Goal: Check status: Check status

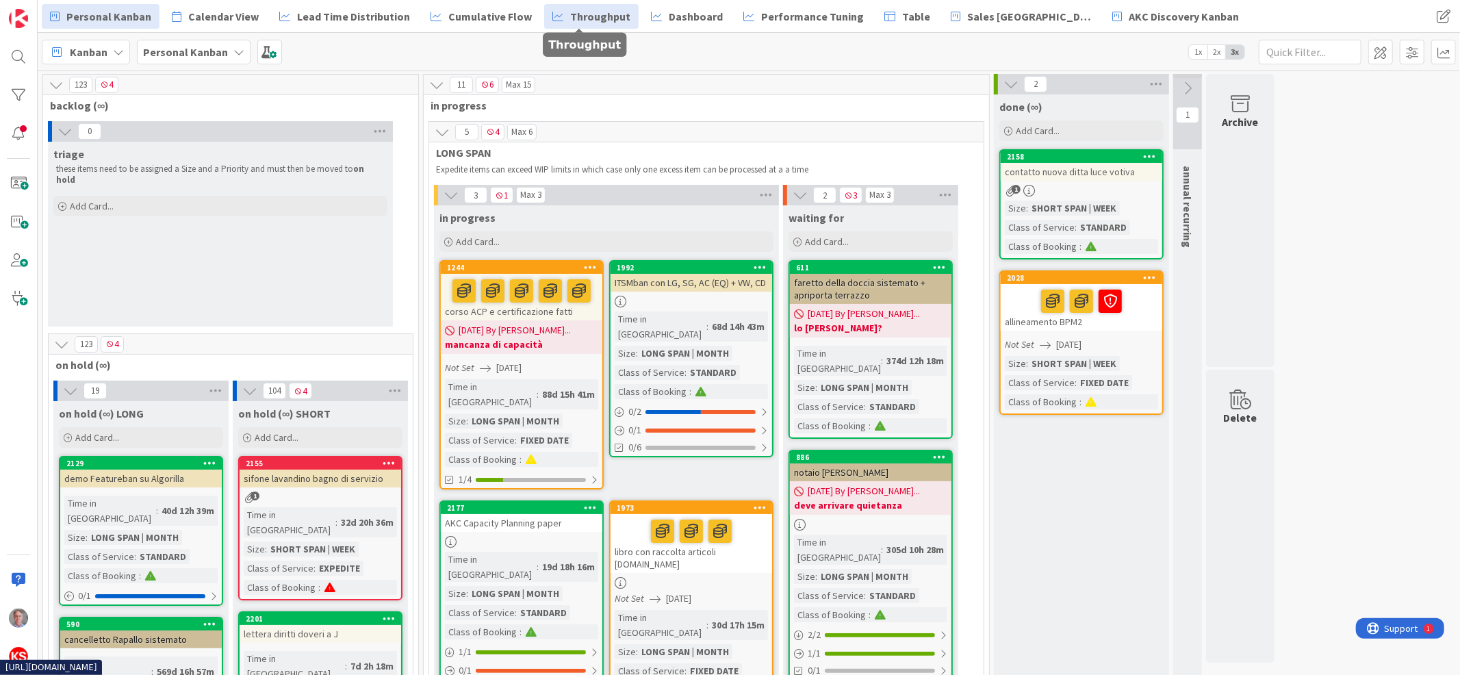
click at [579, 13] on span "Throughput" at bounding box center [600, 16] width 60 height 16
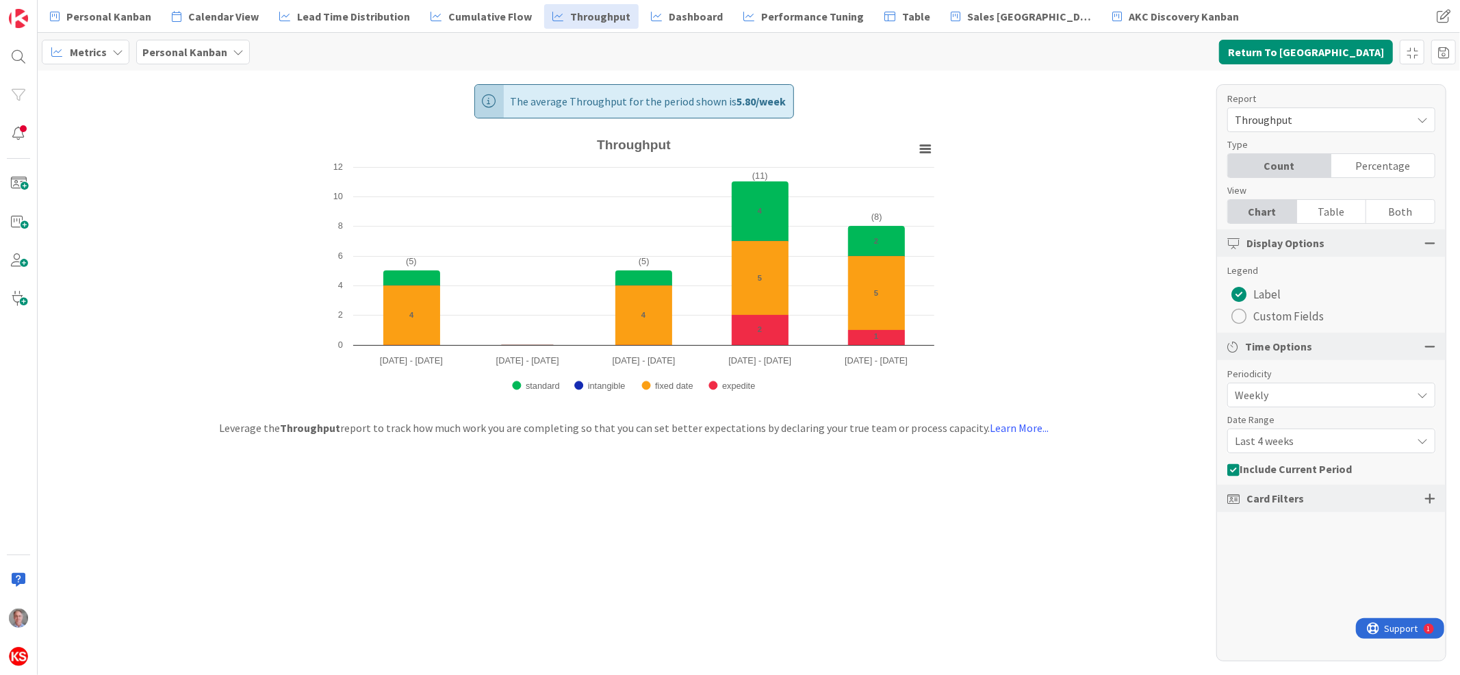
click at [1270, 391] on span "Weekly" at bounding box center [1320, 394] width 170 height 19
click at [1283, 388] on span "Weekly" at bounding box center [1319, 395] width 168 height 19
click at [1277, 429] on div "Last 4 weeks" at bounding box center [1331, 440] width 208 height 25
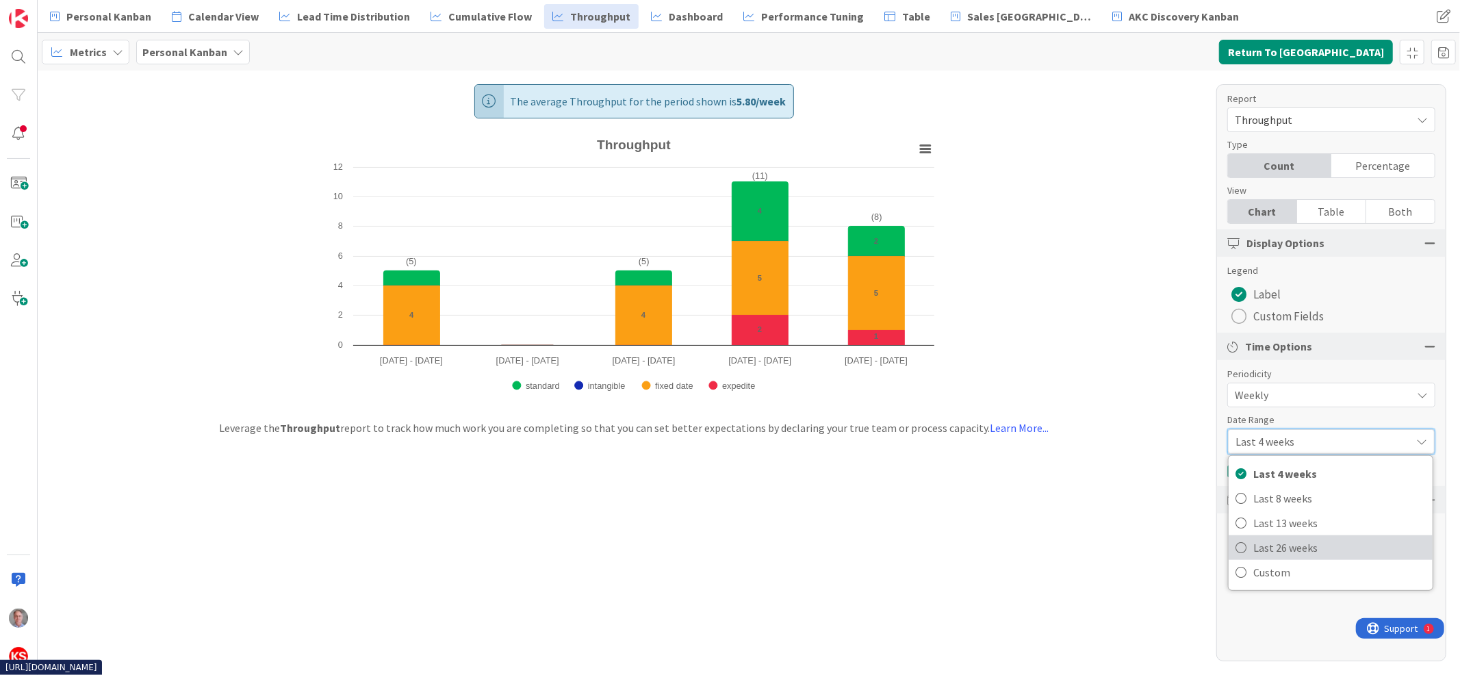
click at [1284, 545] on span "Last 26 weeks" at bounding box center [1339, 547] width 172 height 21
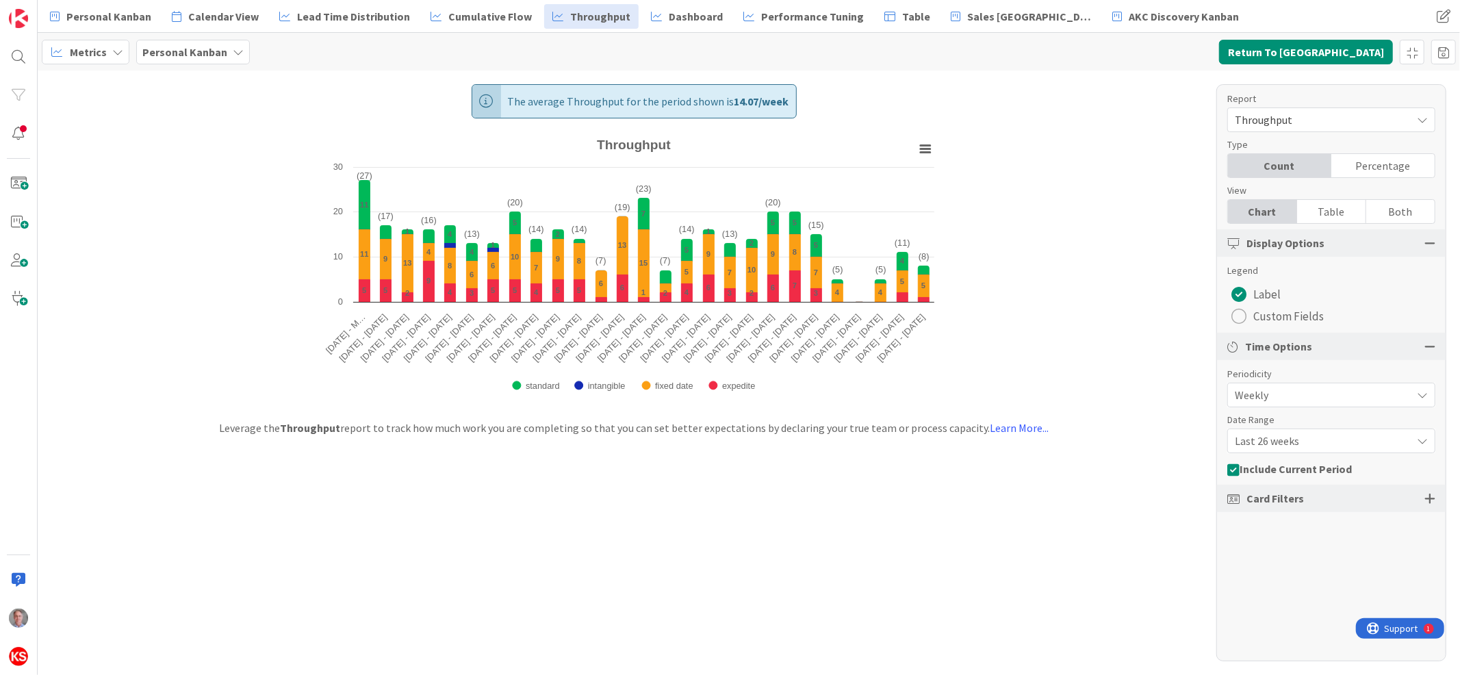
click at [1397, 491] on div "Card Filters" at bounding box center [1331, 498] width 229 height 27
click at [1427, 497] on div at bounding box center [1429, 498] width 11 height 12
click at [1424, 502] on div at bounding box center [1429, 498] width 11 height 12
click at [669, 22] on span "Dashboard" at bounding box center [696, 16] width 54 height 16
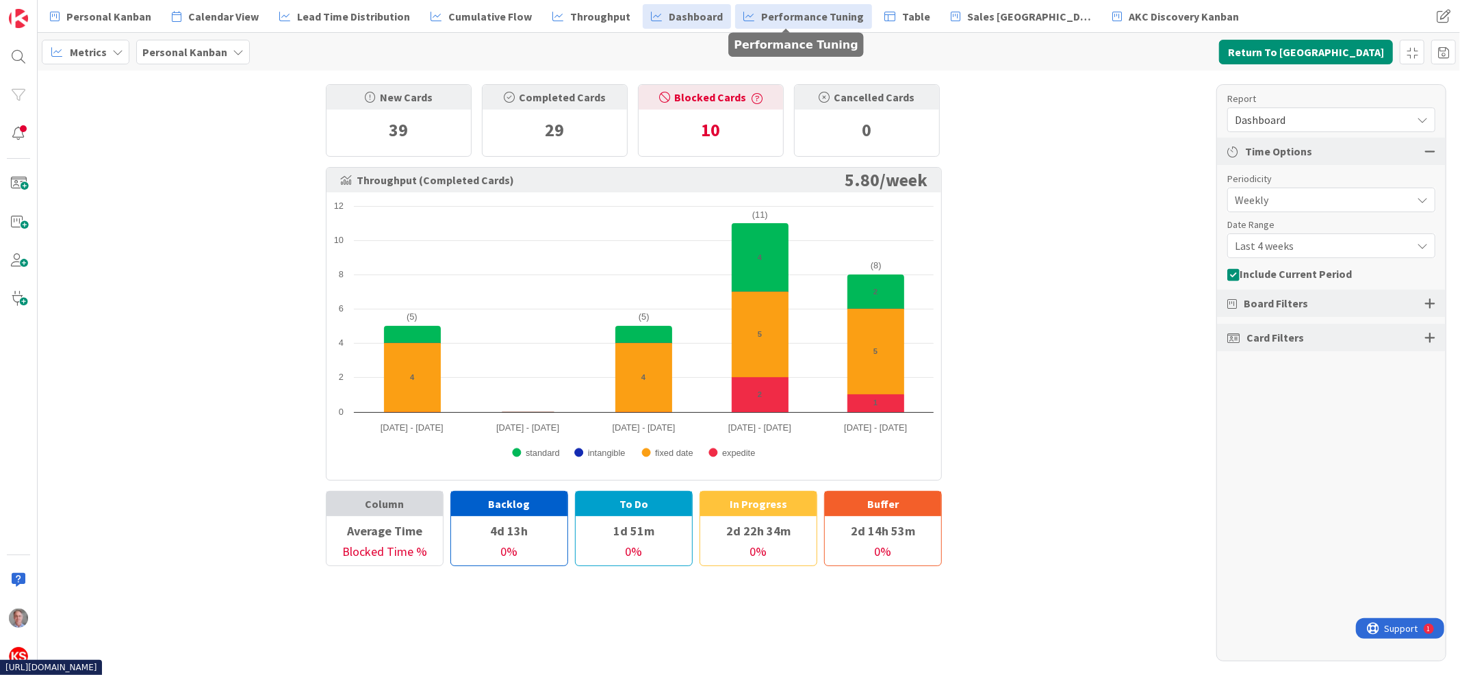
click at [775, 12] on span "Performance Tuning" at bounding box center [812, 16] width 103 height 16
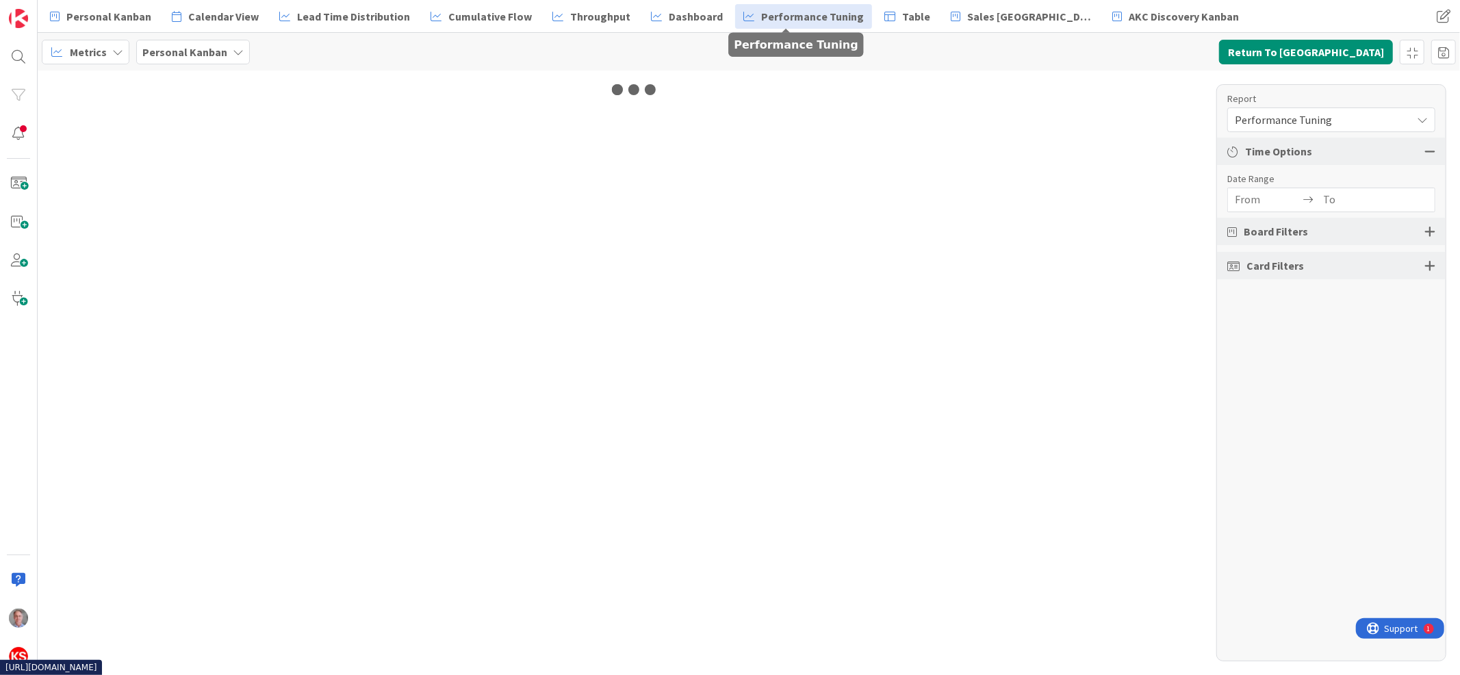
type input "[DATE]"
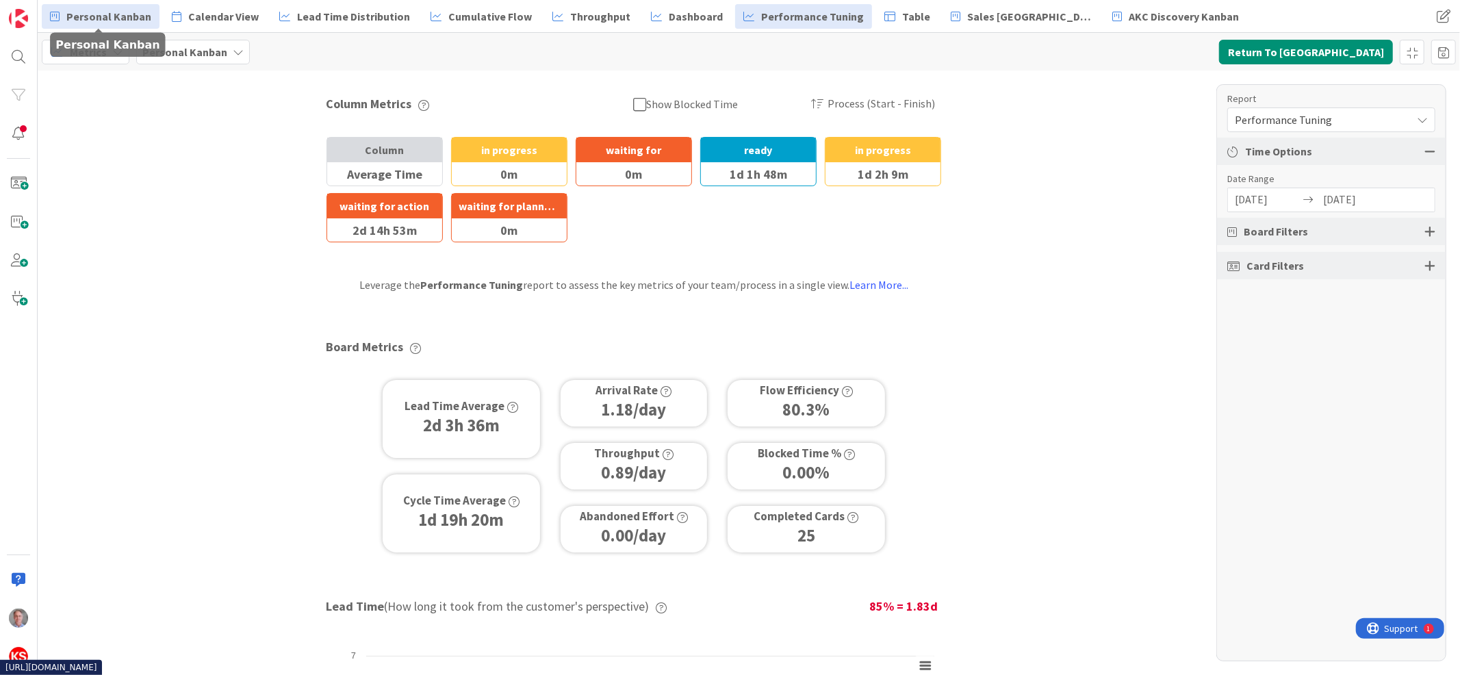
click at [88, 13] on span "Personal Kanban" at bounding box center [108, 16] width 85 height 16
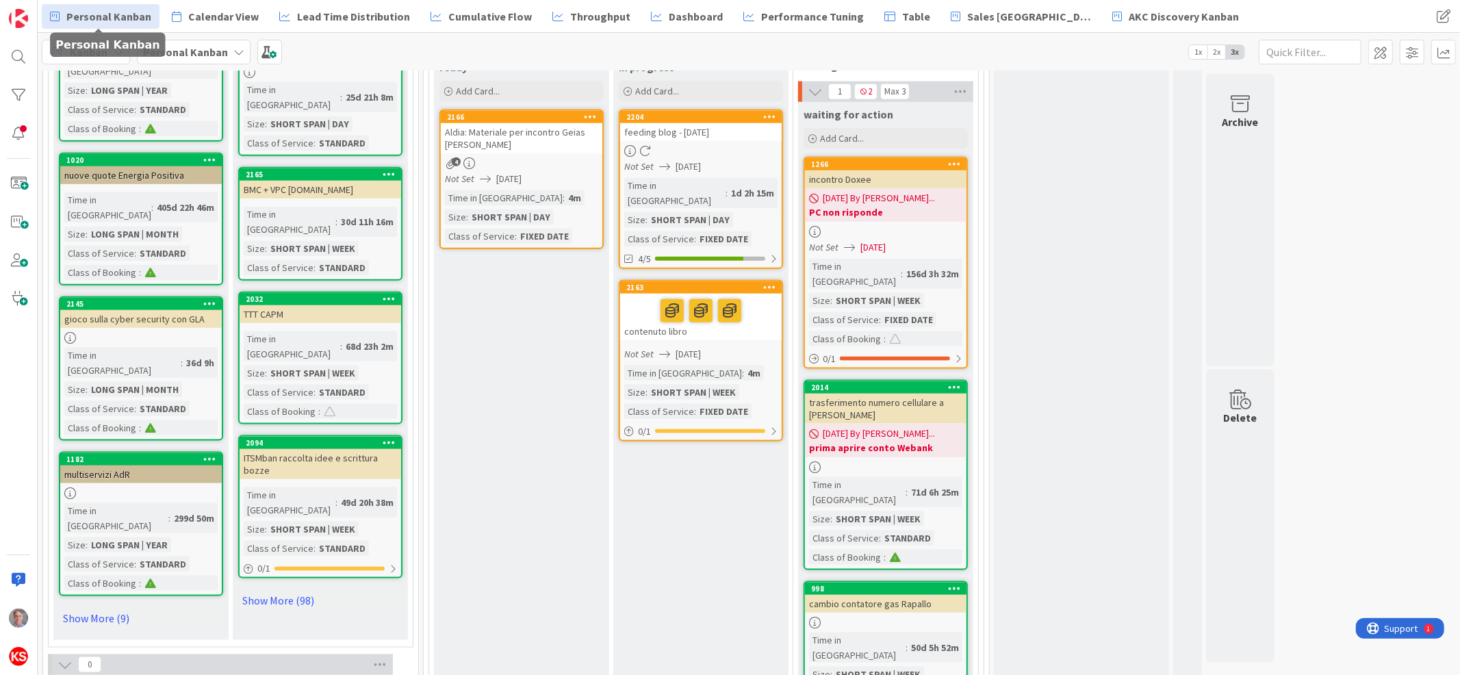
scroll to position [1404, 0]
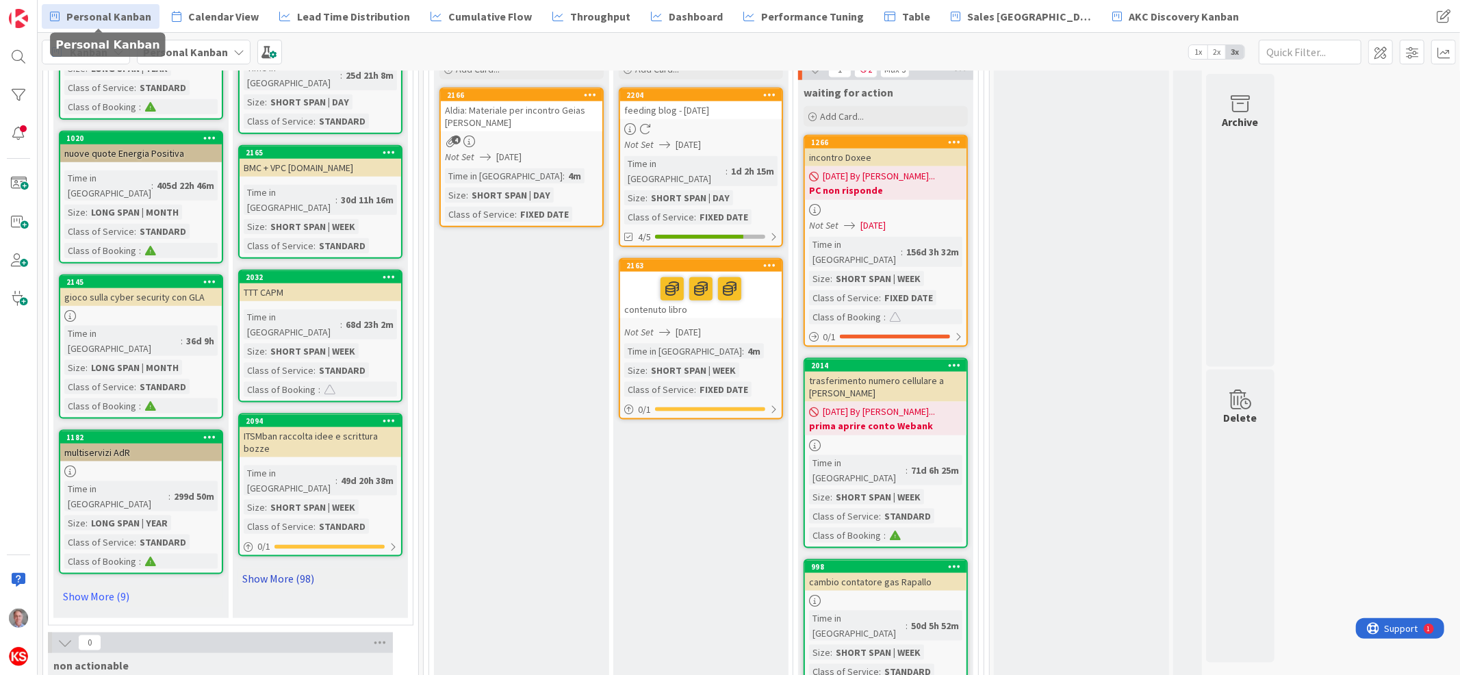
click at [283, 567] on link "Show More (98)" at bounding box center [320, 578] width 164 height 22
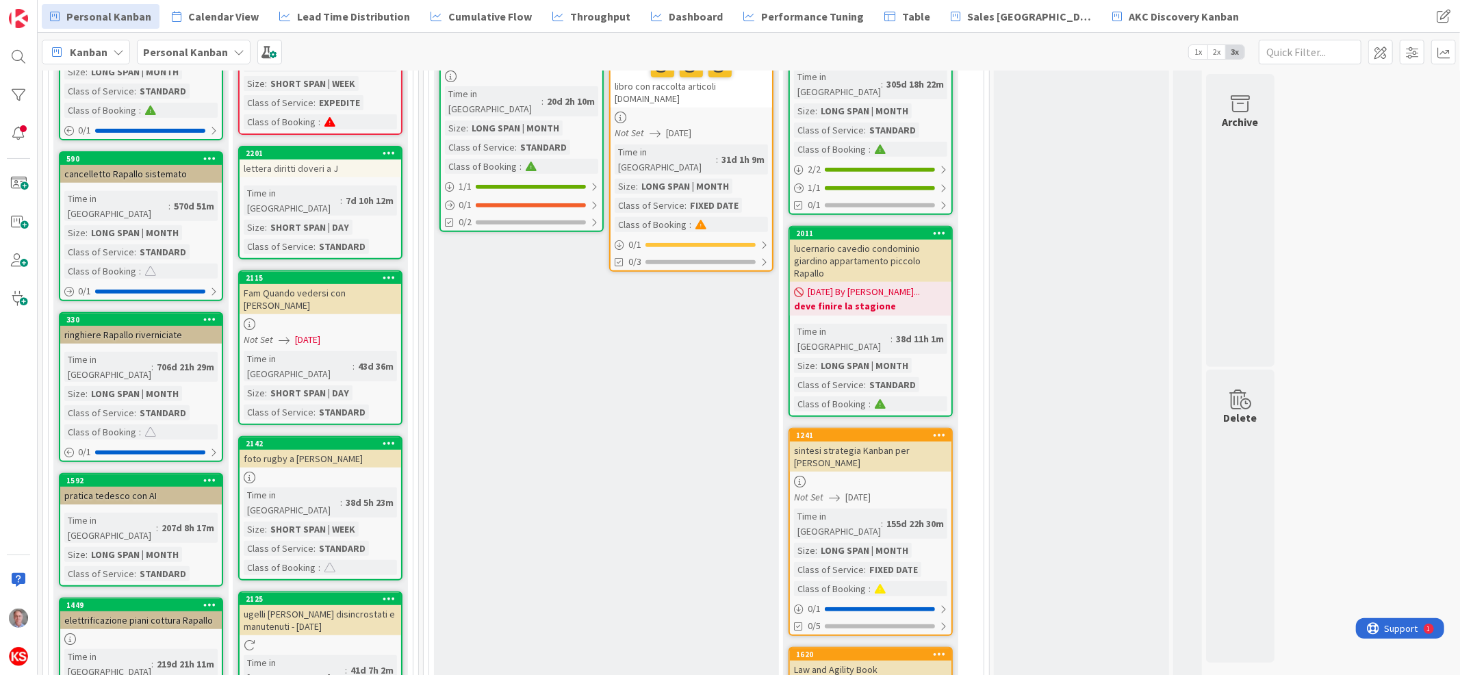
scroll to position [0, 0]
